Goal: Check status: Check status

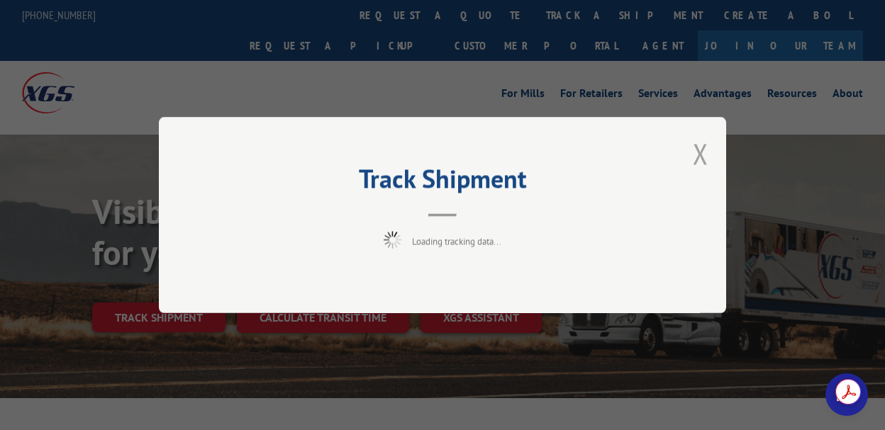
click at [700, 155] on div "Track Shipment Loading tracking data..." at bounding box center [442, 215] width 567 height 196
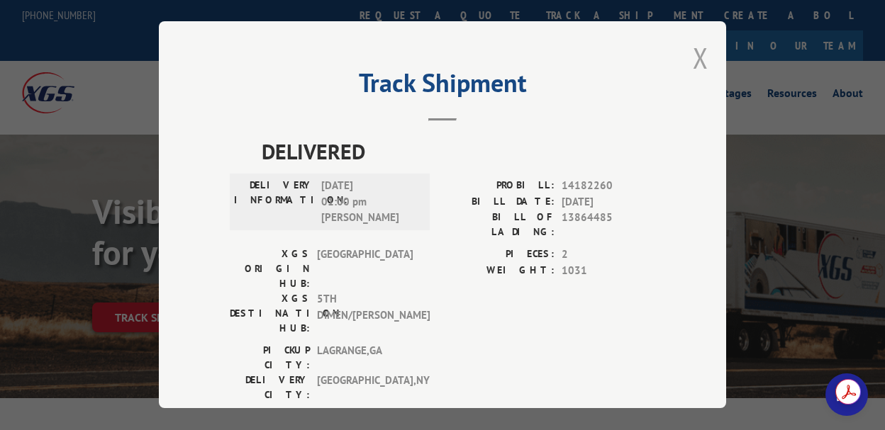
click at [693, 60] on button "Close modal" at bounding box center [701, 58] width 16 height 38
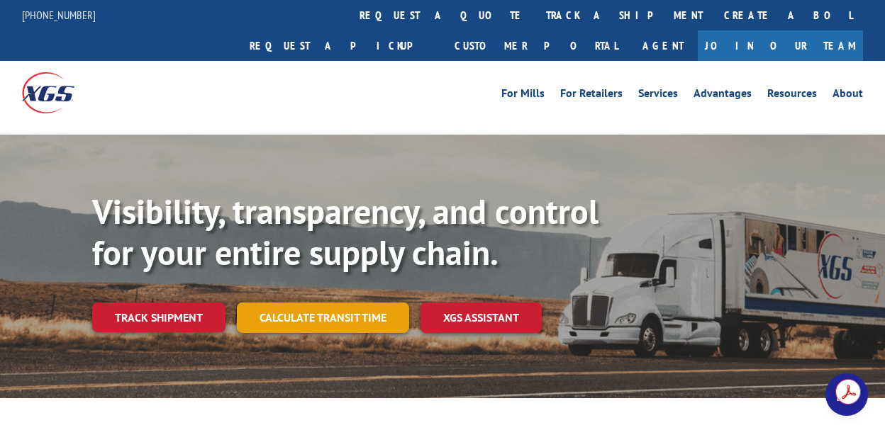
scroll to position [71, 0]
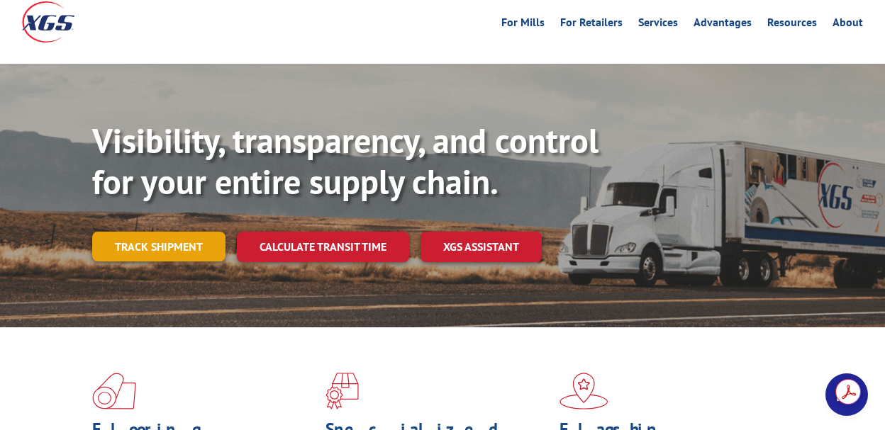
click at [173, 232] on link "Track shipment" at bounding box center [158, 247] width 133 height 30
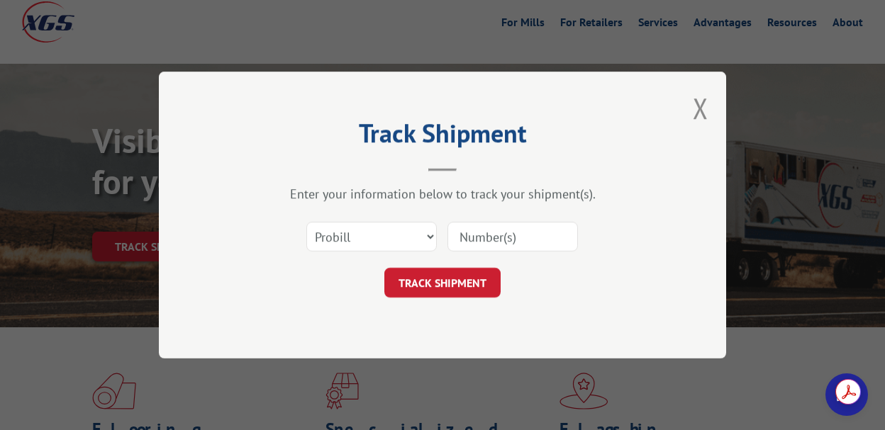
click at [480, 232] on input at bounding box center [512, 237] width 130 height 30
paste input "15985330"
type input "15985330"
click at [465, 288] on button "TRACK SHIPMENT" at bounding box center [442, 283] width 116 height 30
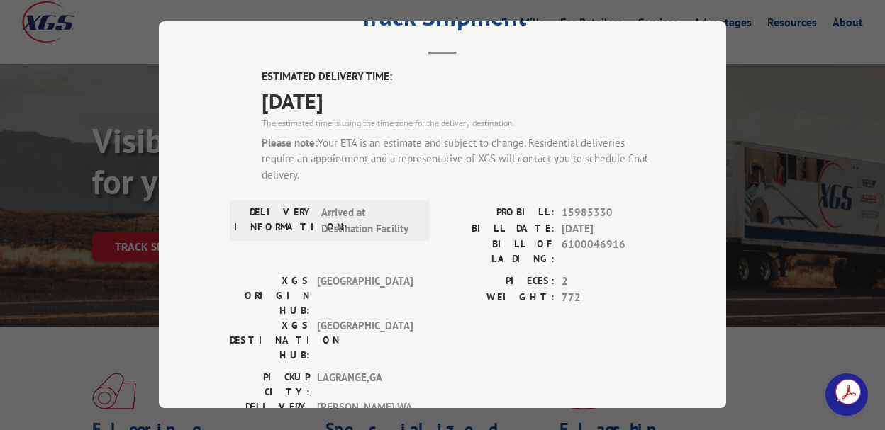
scroll to position [0, 0]
